Goal: Task Accomplishment & Management: Complete application form

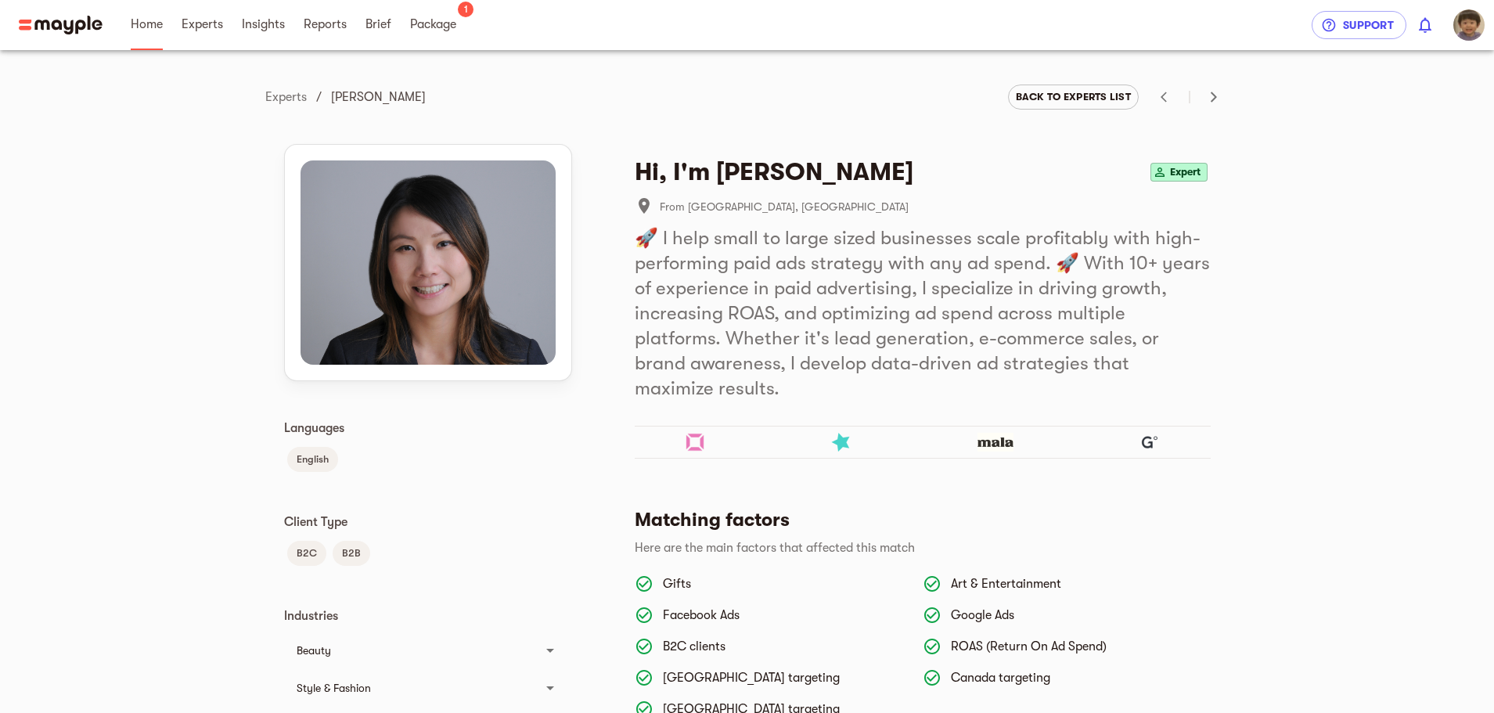
click at [146, 35] on link "Home" at bounding box center [147, 25] width 32 height 50
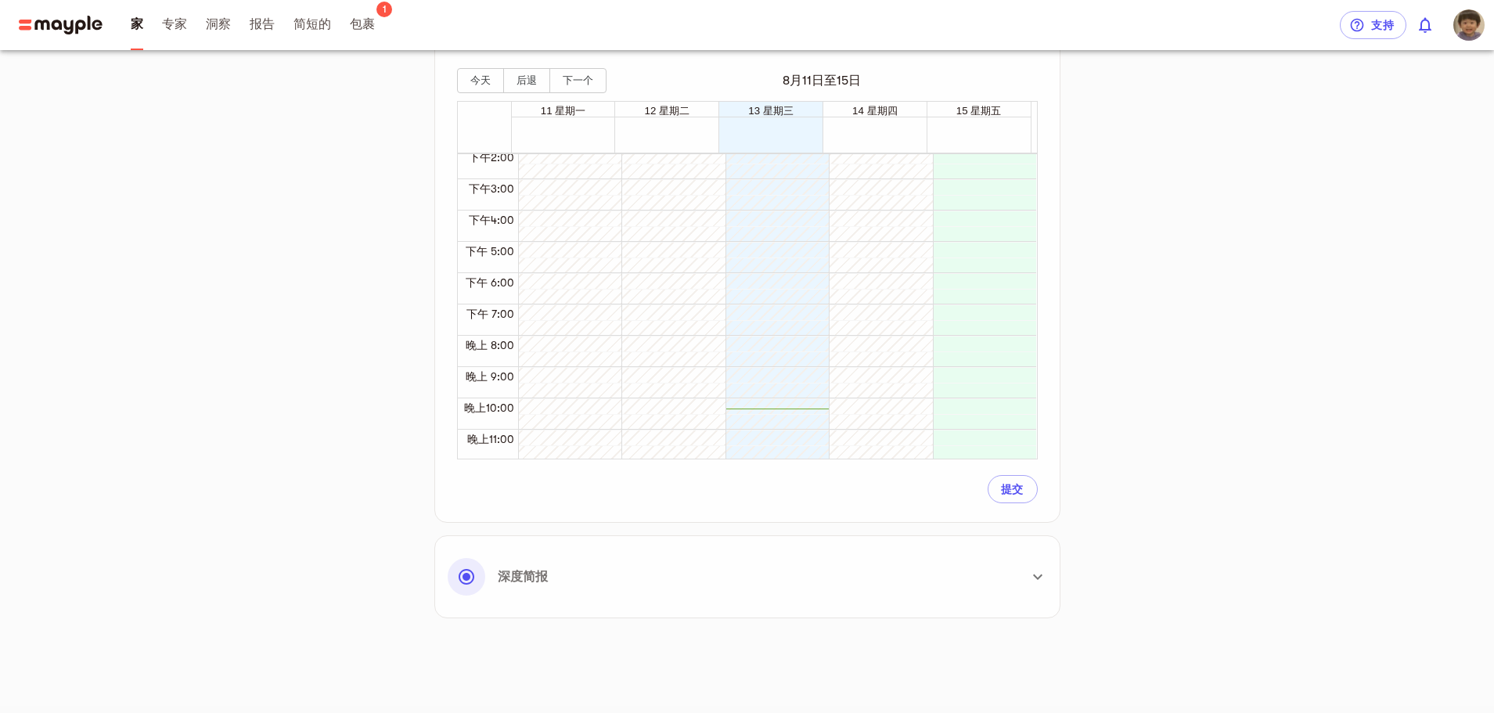
scroll to position [467, 0]
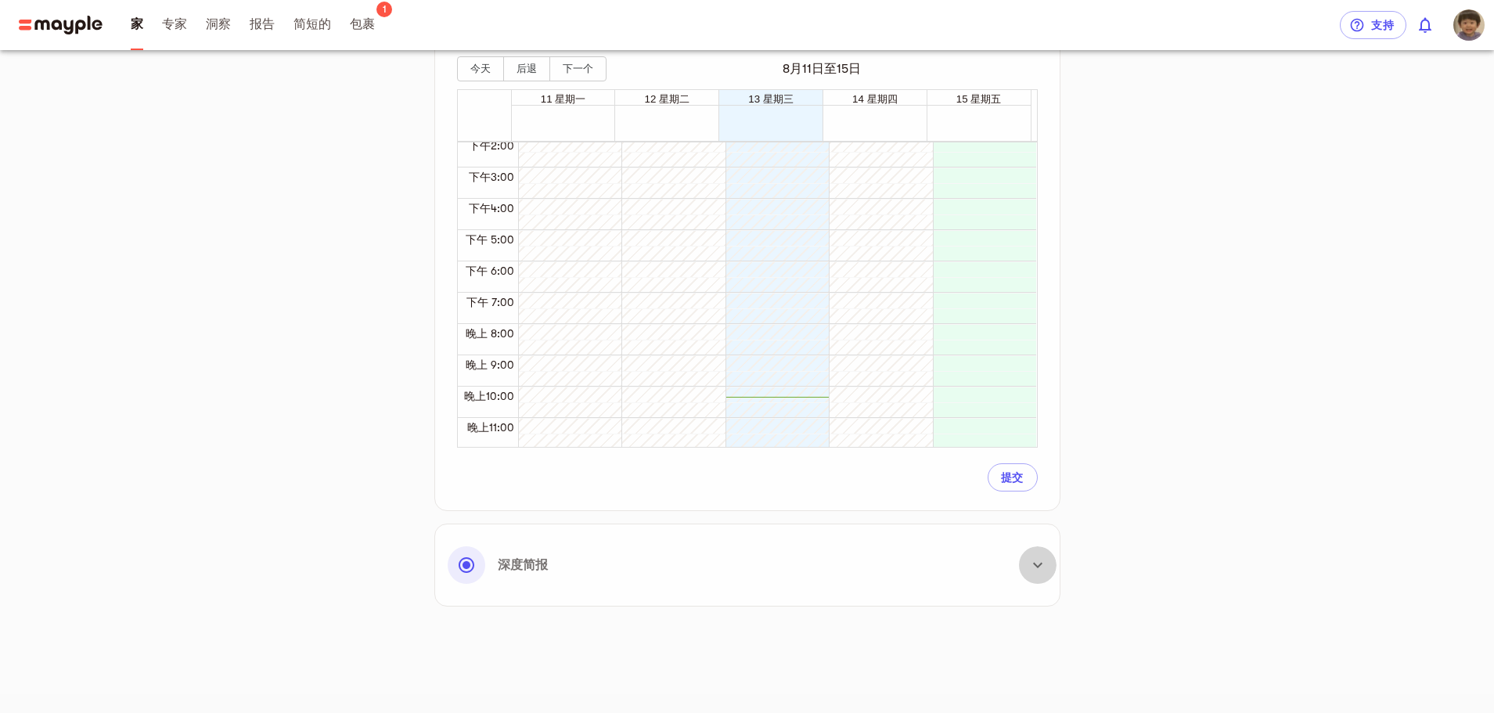
click at [1036, 564] on icon at bounding box center [1037, 565] width 9 height 5
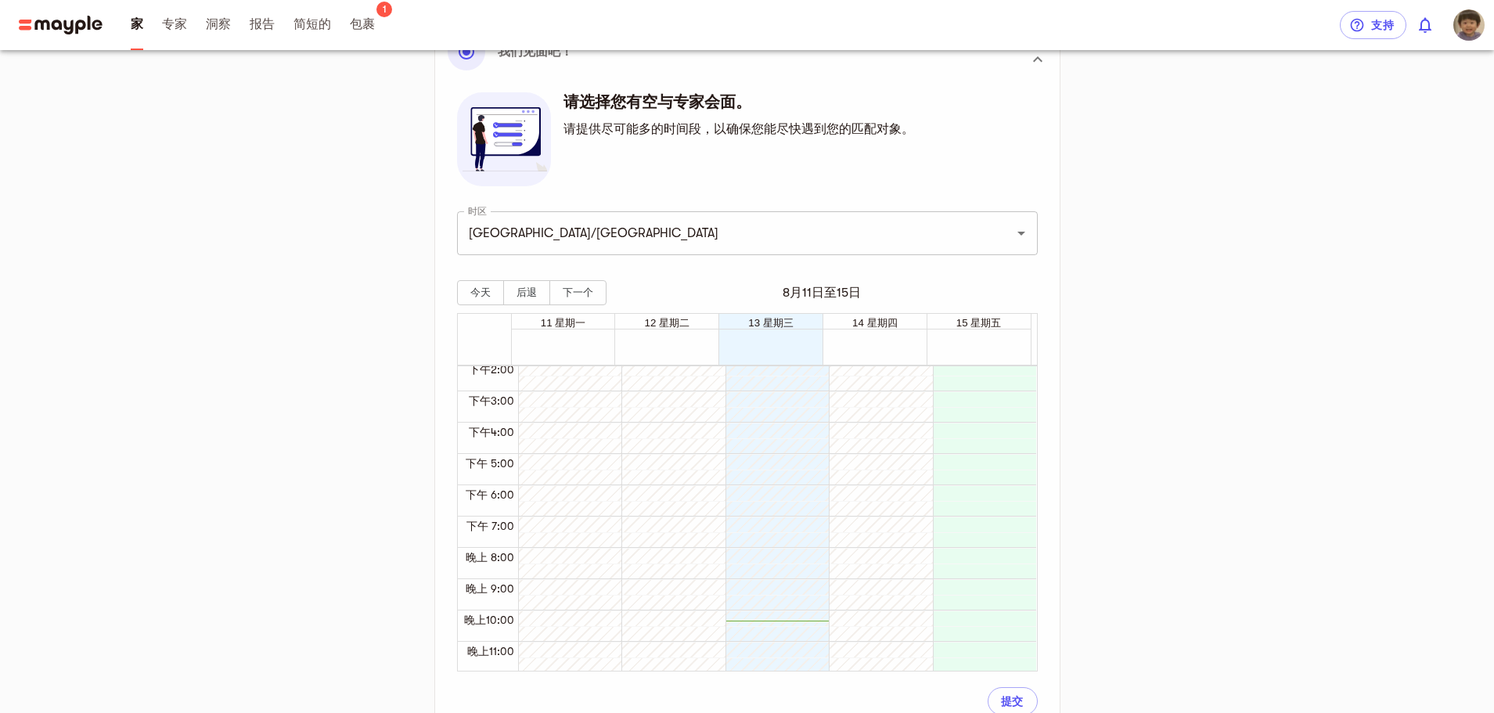
scroll to position [232, 0]
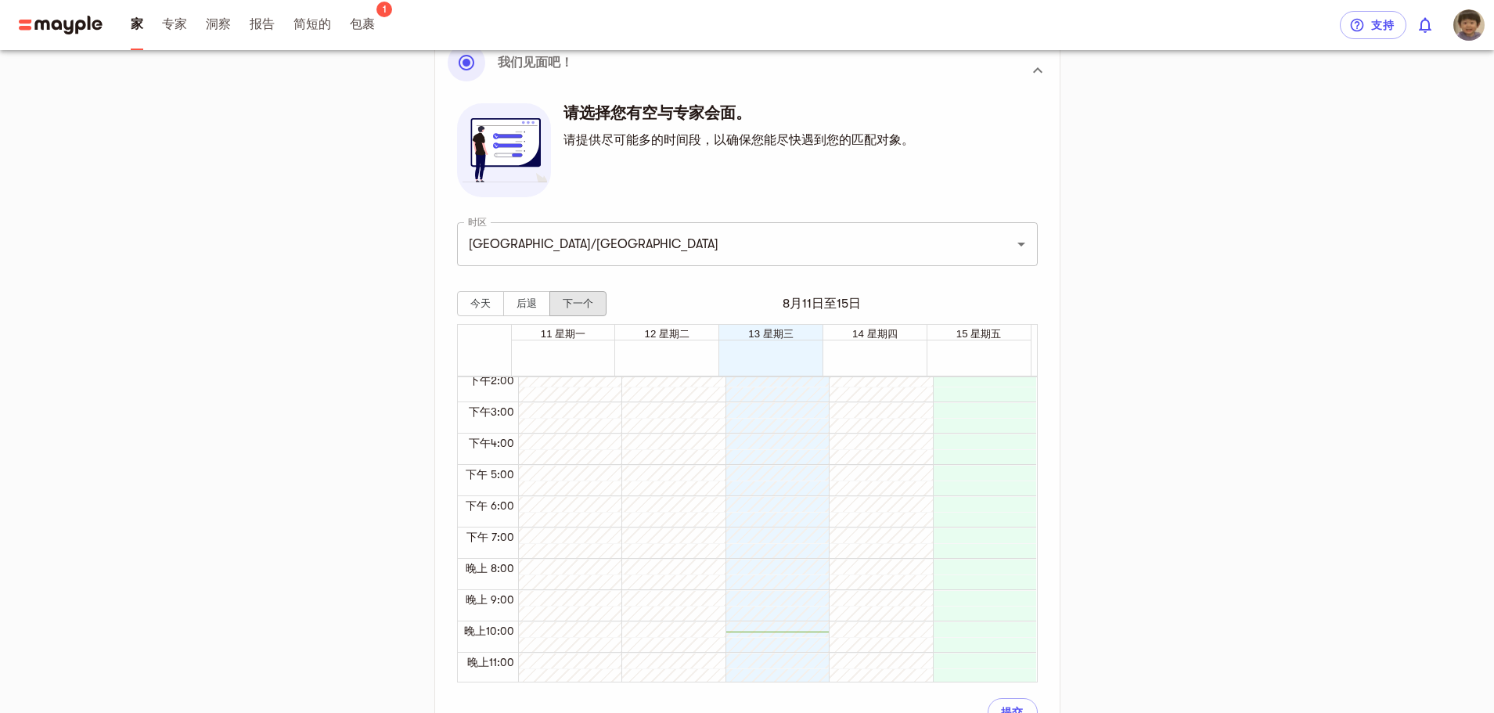
click at [577, 301] on font "下一个" at bounding box center [578, 303] width 31 height 12
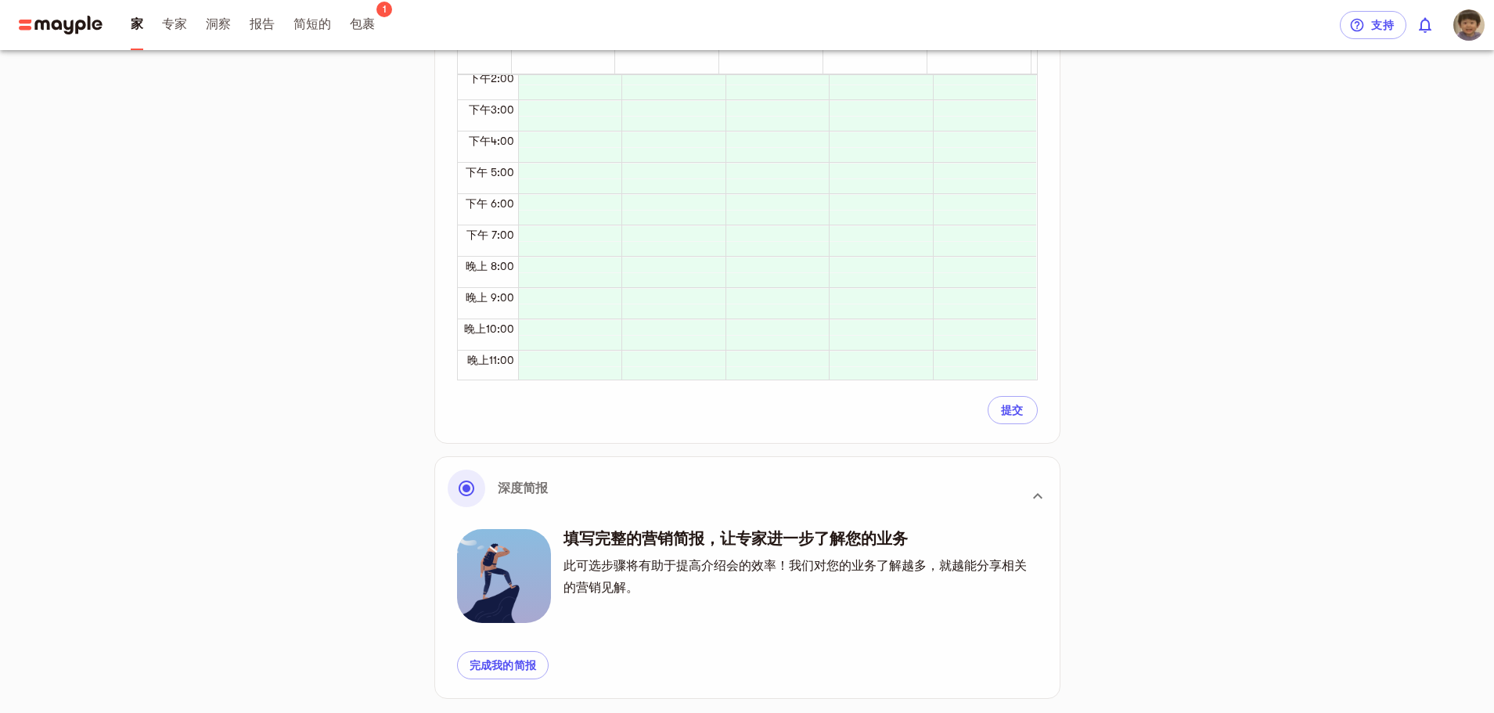
scroll to position [545, 0]
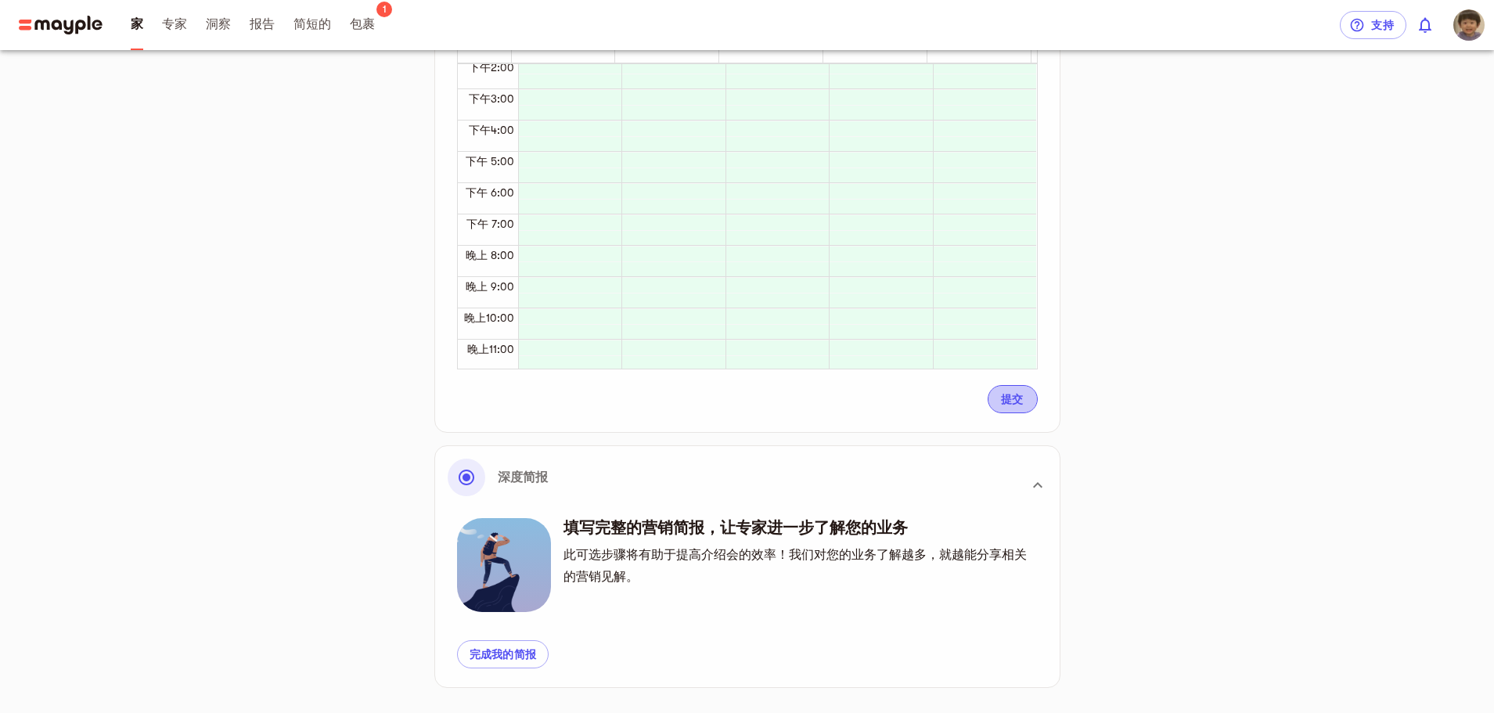
click at [1028, 404] on button "提交" at bounding box center [1013, 399] width 50 height 28
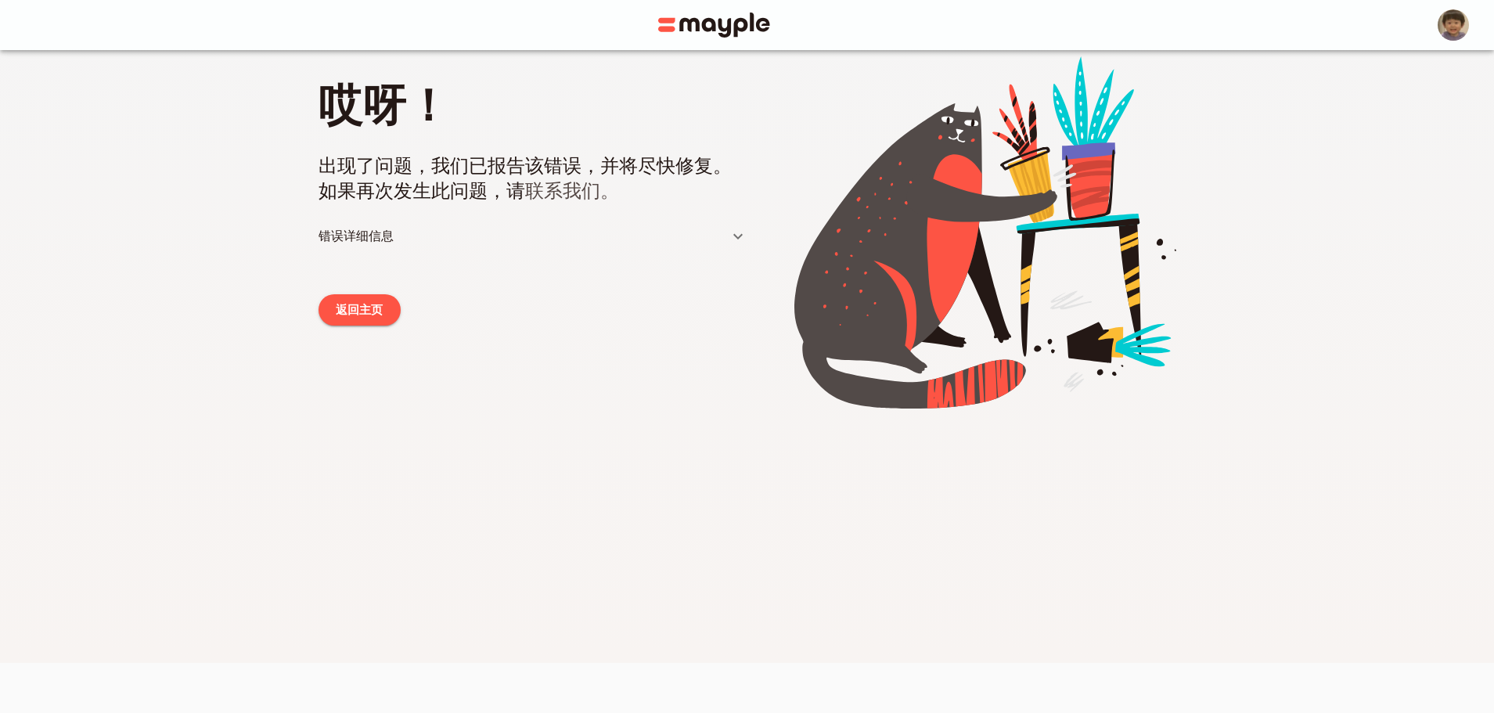
click at [741, 234] on icon at bounding box center [737, 235] width 9 height 5
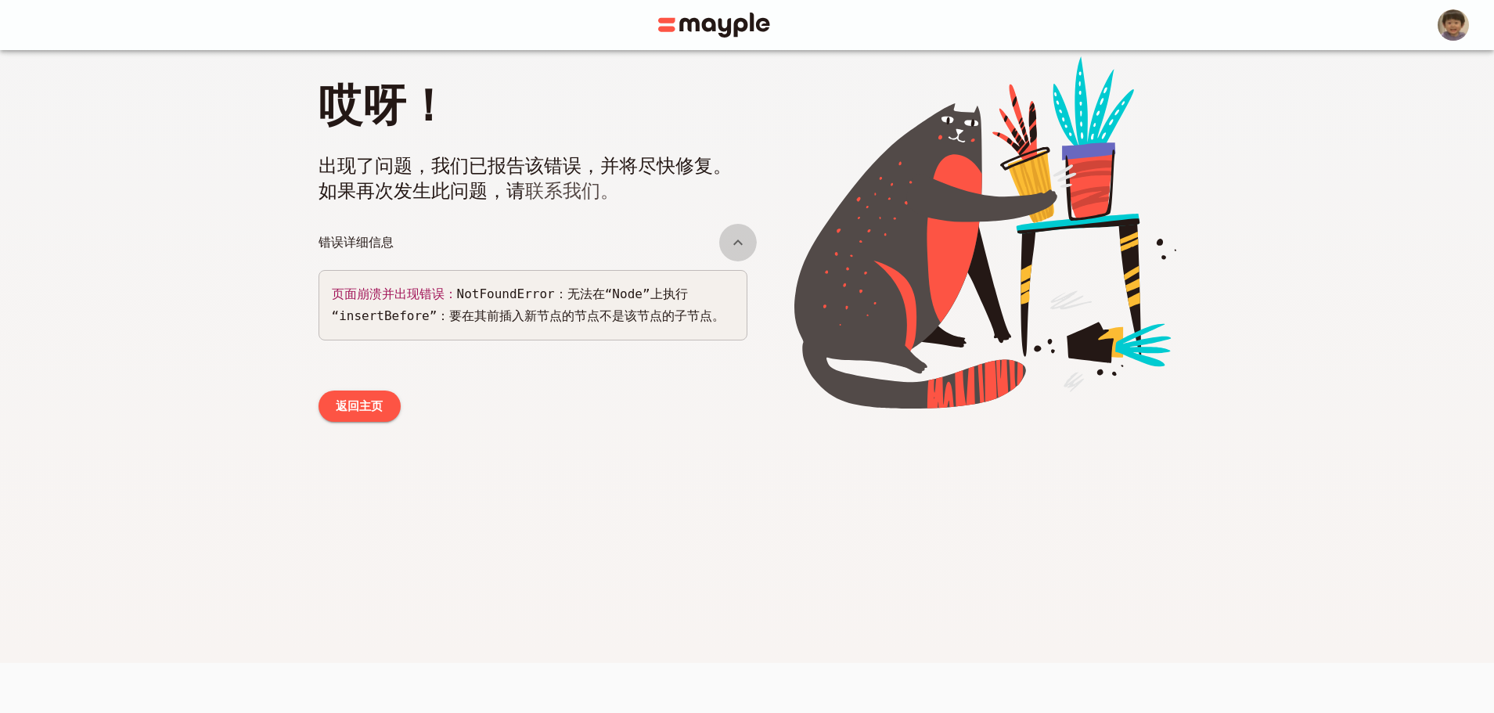
click at [741, 234] on icon at bounding box center [738, 242] width 19 height 19
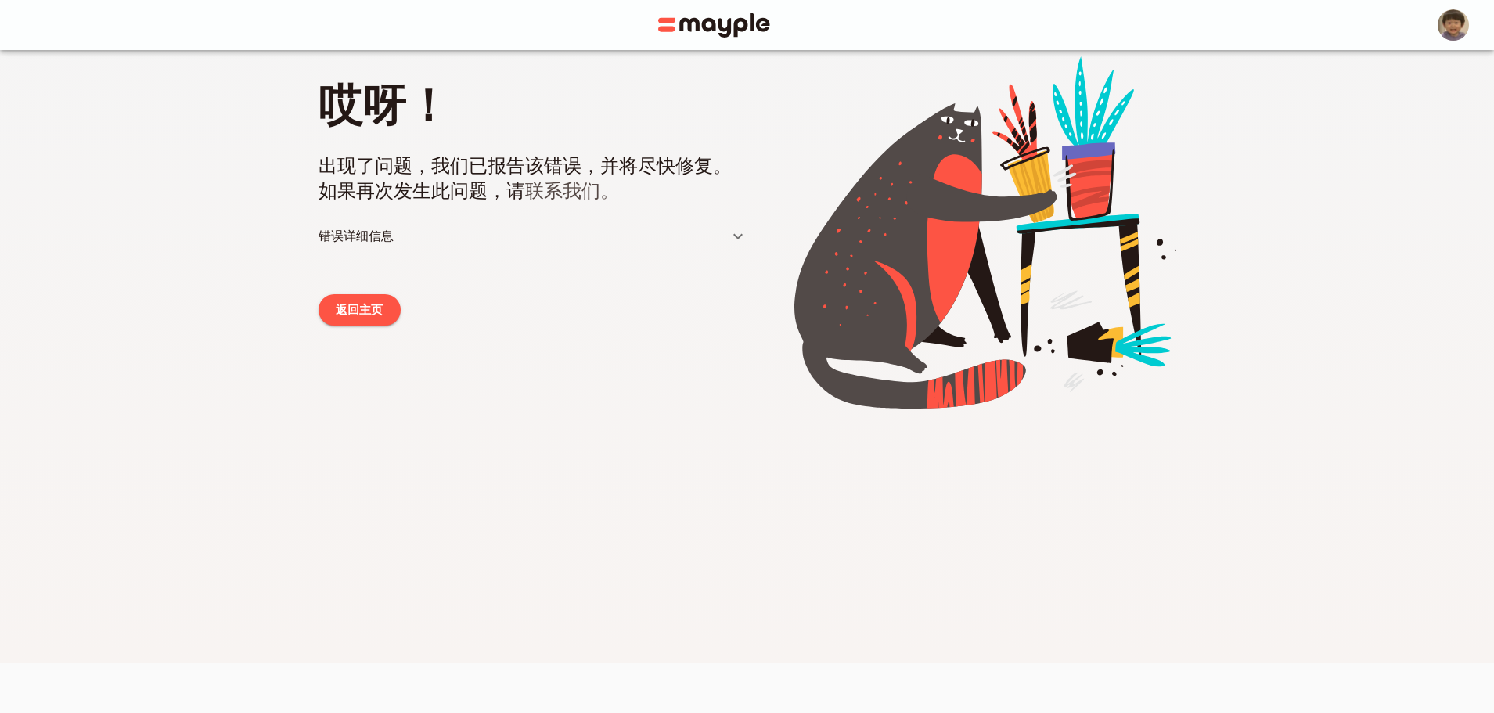
click at [383, 306] on font "返回主页" at bounding box center [360, 310] width 48 height 14
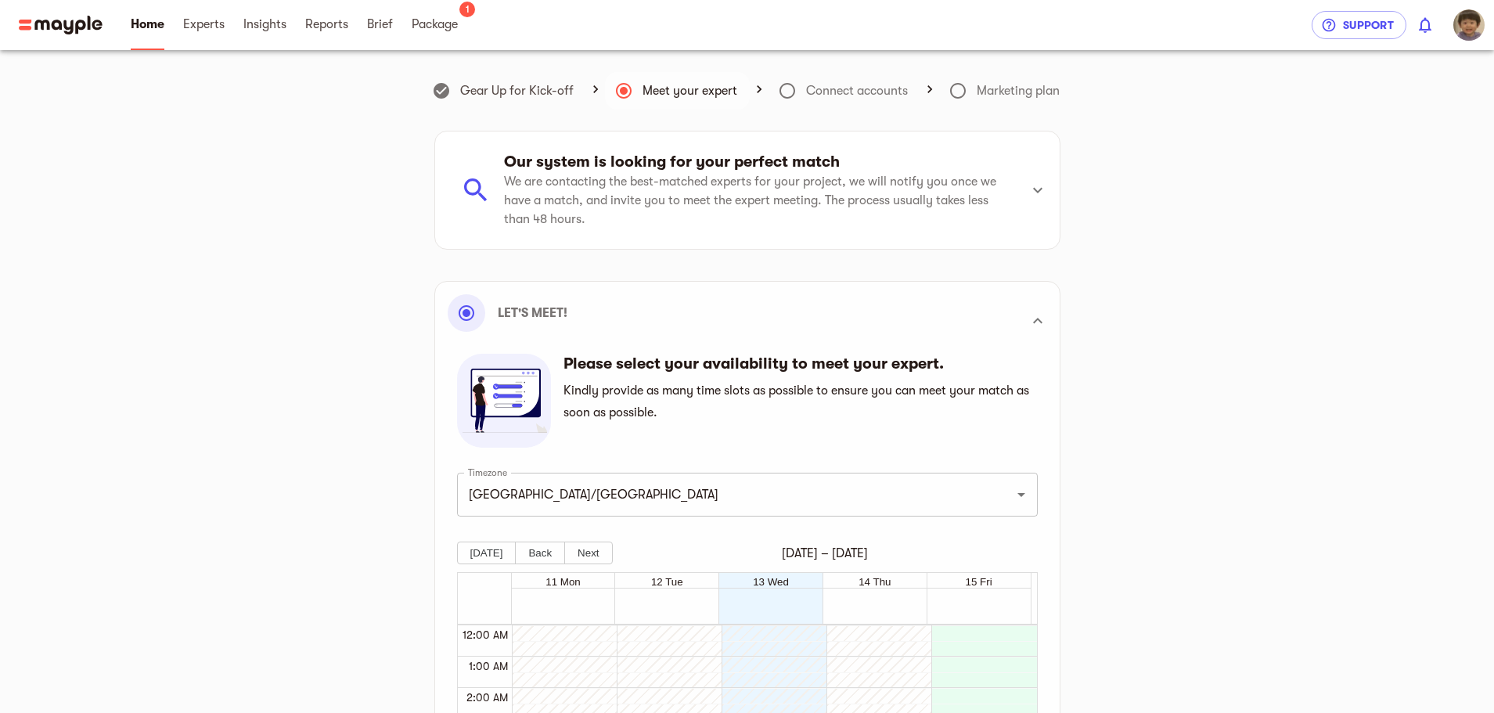
scroll to position [445, 0]
drag, startPoint x: 1206, startPoint y: 27, endPoint x: 1099, endPoint y: 189, distance: 194.3
click at [1097, 204] on div "Gear Up for Kick-off Meet your expert Connect accounts Marketing plan Our syste…" at bounding box center [748, 587] width 952 height 1036
drag, startPoint x: 1200, startPoint y: 37, endPoint x: 1120, endPoint y: 189, distance: 172.3
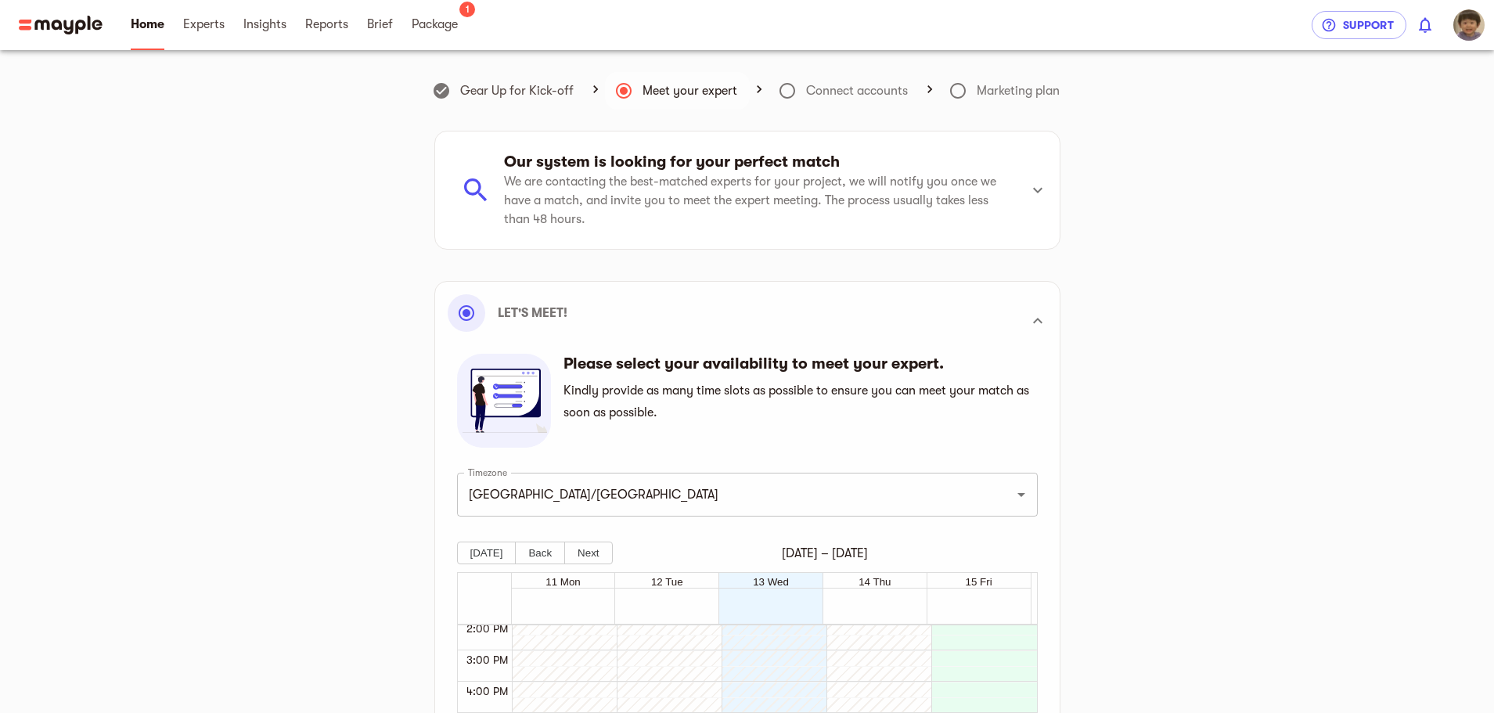
click at [1120, 189] on div "Gear Up for Kick-off Meet your expert Connect accounts Marketing plan Our syste…" at bounding box center [748, 587] width 952 height 1036
